Goal: Transaction & Acquisition: Purchase product/service

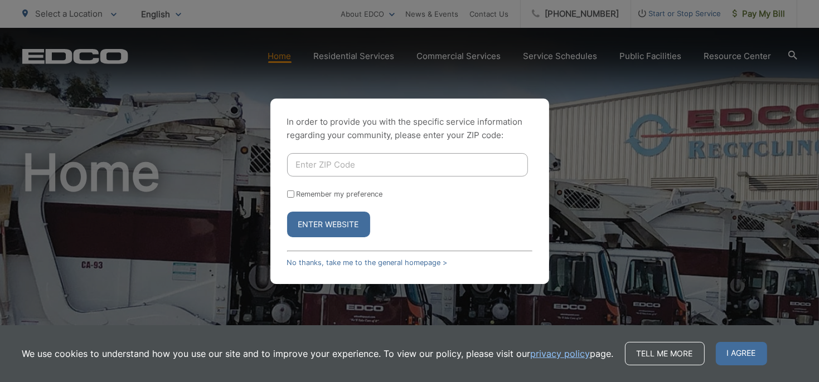
click at [330, 168] on input "Enter ZIP Code" at bounding box center [407, 164] width 241 height 23
type input "92118"
click at [308, 221] on button "Enter Website" at bounding box center [328, 225] width 83 height 26
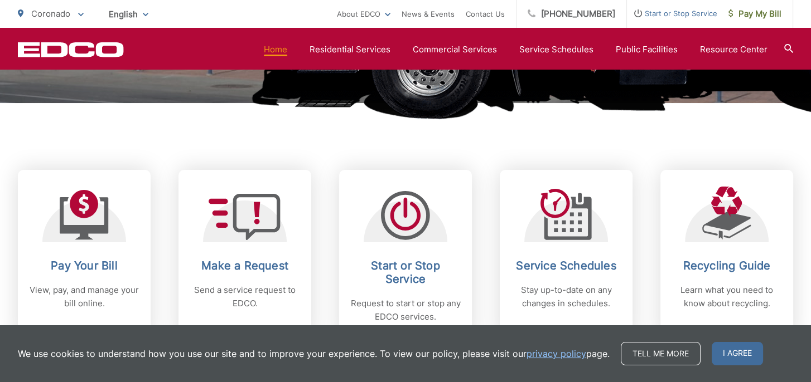
scroll to position [390, 0]
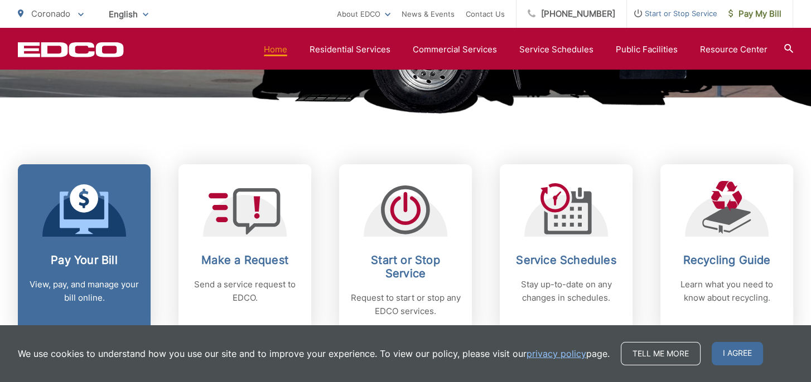
click at [66, 234] on icon at bounding box center [84, 210] width 49 height 50
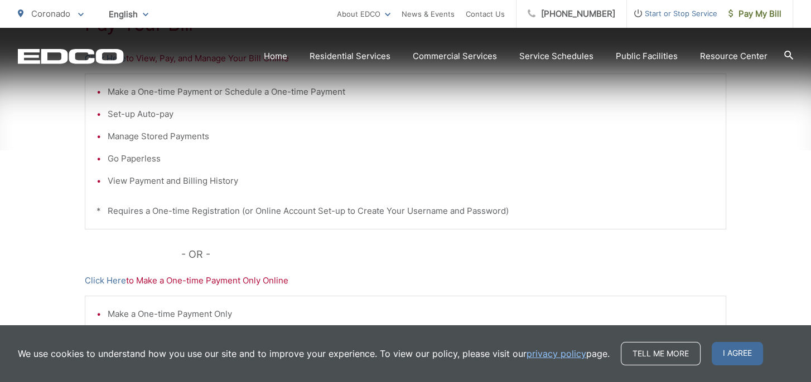
scroll to position [279, 0]
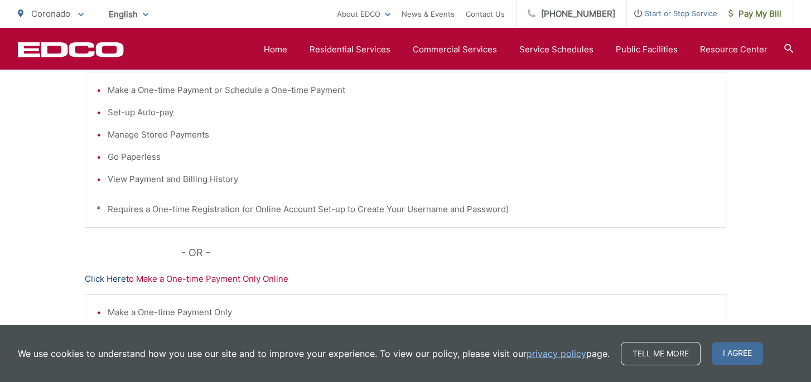
click at [119, 280] on link "Click Here" at bounding box center [105, 279] width 41 height 13
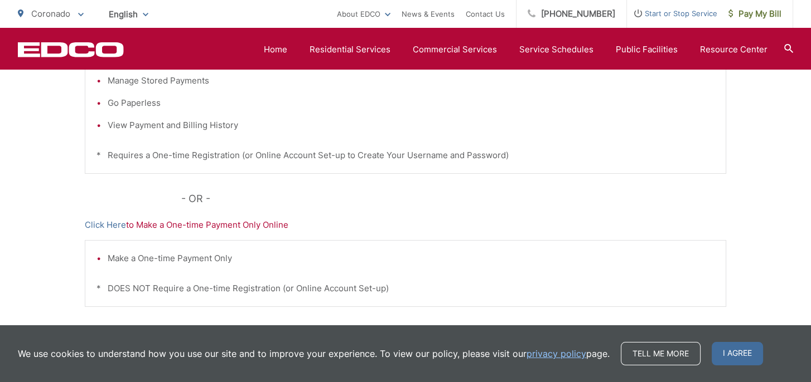
scroll to position [409, 0]
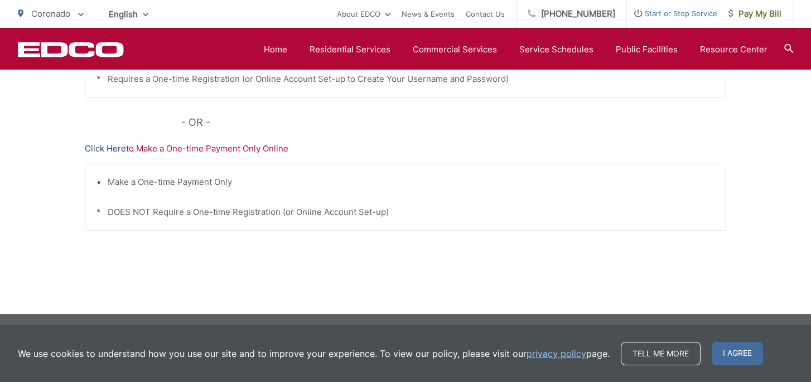
click at [113, 148] on link "Click Here" at bounding box center [105, 148] width 41 height 13
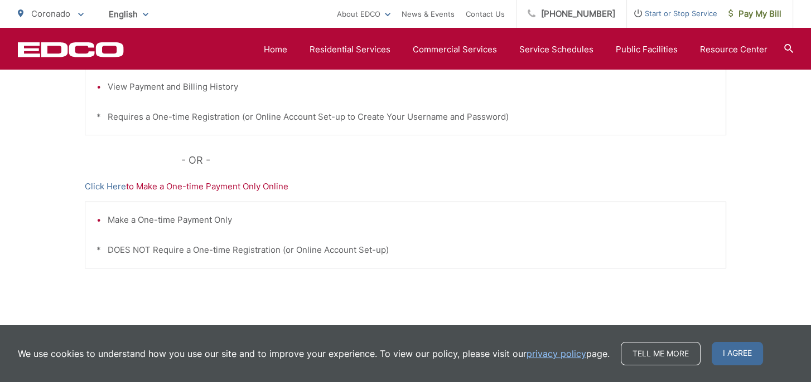
scroll to position [390, 0]
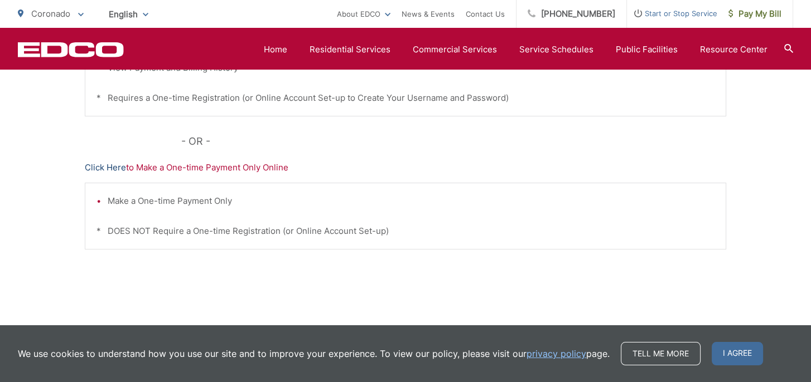
click at [118, 167] on link "Click Here" at bounding box center [105, 167] width 41 height 13
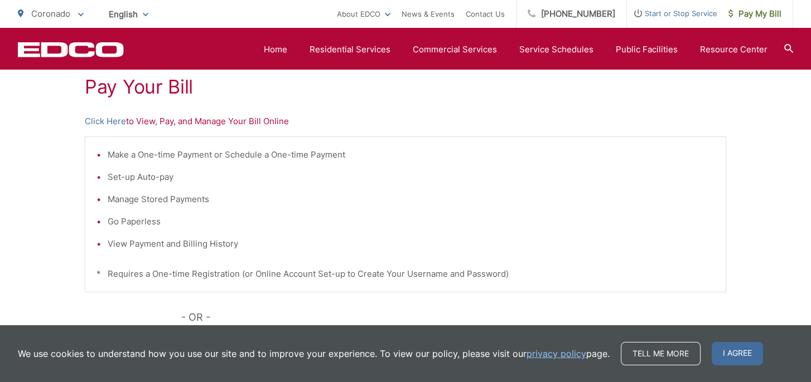
scroll to position [213, 0]
click at [107, 122] on link "Click Here" at bounding box center [105, 122] width 41 height 13
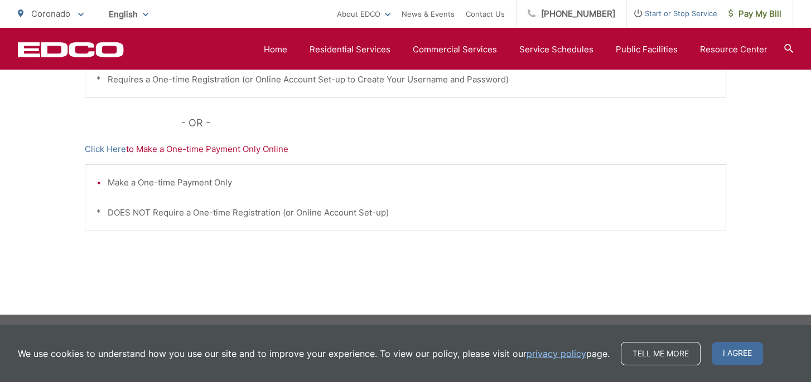
scroll to position [409, 0]
click at [113, 149] on link "Click Here" at bounding box center [105, 148] width 41 height 13
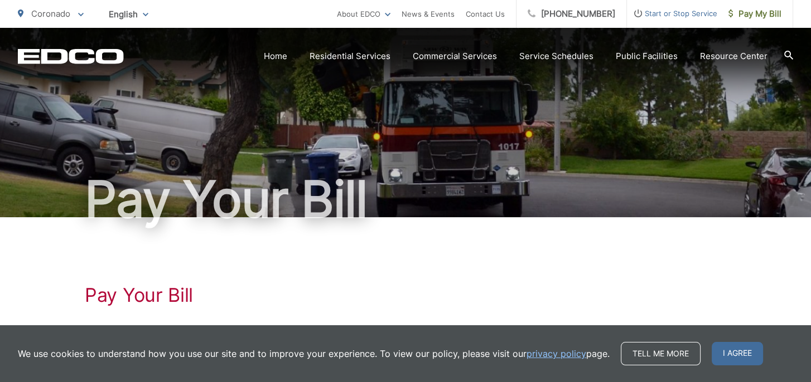
scroll to position [0, 0]
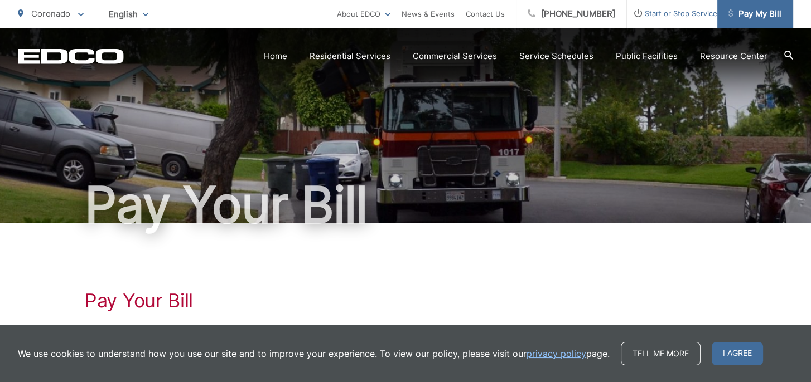
click at [763, 12] on span "Pay My Bill" at bounding box center [754, 13] width 53 height 13
